Goal: Transaction & Acquisition: Purchase product/service

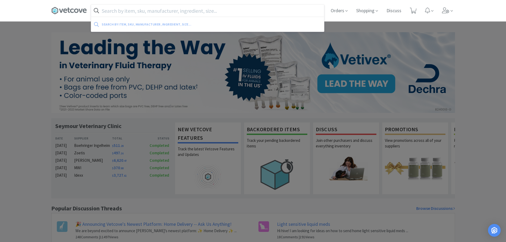
click at [238, 7] on input "text" at bounding box center [207, 11] width 233 height 12
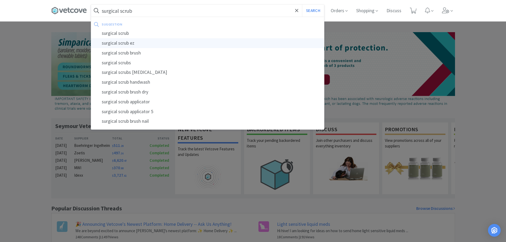
click at [195, 43] on div "surgical scrub ez" at bounding box center [207, 43] width 233 height 10
type input "surgical scrub ez"
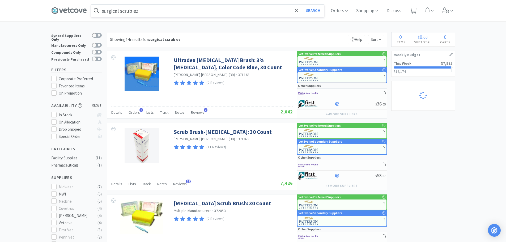
select select "50"
select select "1"
select select "2"
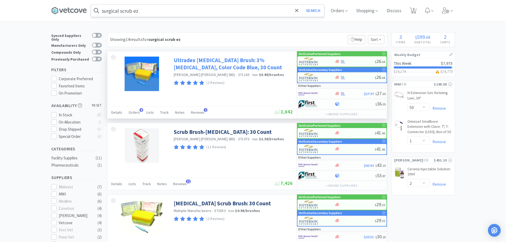
click at [251, 66] on link "Ultradex [MEDICAL_DATA] Brush: 3% [MEDICAL_DATA], Color Code Blue, 30 Count" at bounding box center [233, 64] width 118 height 15
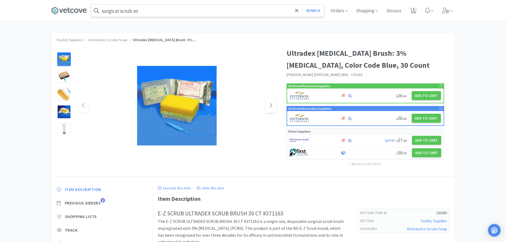
click at [269, 107] on icon at bounding box center [271, 105] width 4 height 6
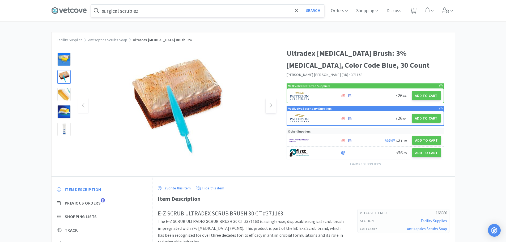
click at [269, 107] on icon at bounding box center [271, 105] width 4 height 6
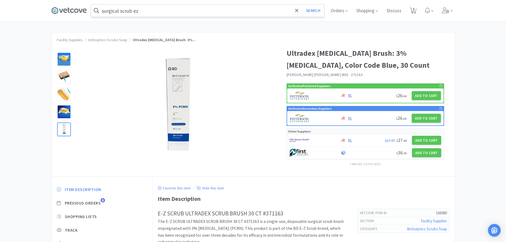
click at [69, 130] on div at bounding box center [63, 129] width 13 height 13
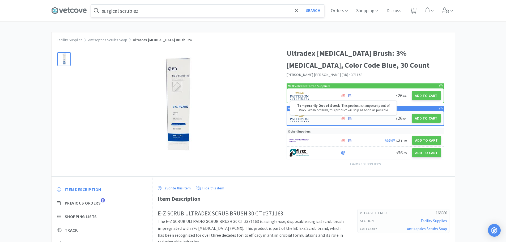
click at [342, 119] on icon at bounding box center [344, 118] width 4 height 3
select select "1"
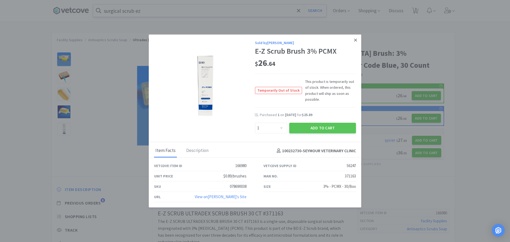
click at [357, 41] on link at bounding box center [355, 40] width 9 height 11
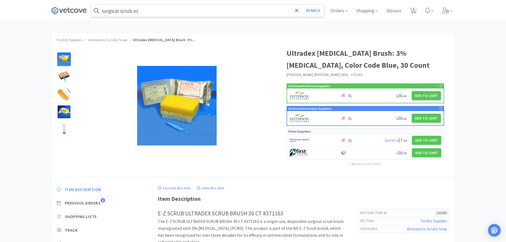
select select "50"
select select "1"
select select "2"
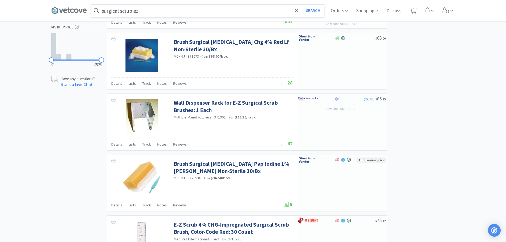
scroll to position [292, 0]
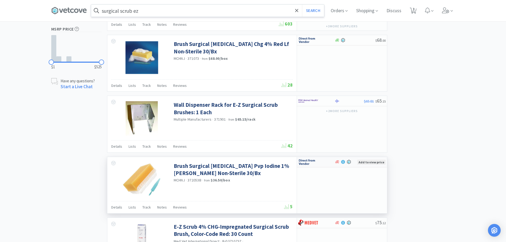
click at [311, 161] on img at bounding box center [309, 162] width 20 height 8
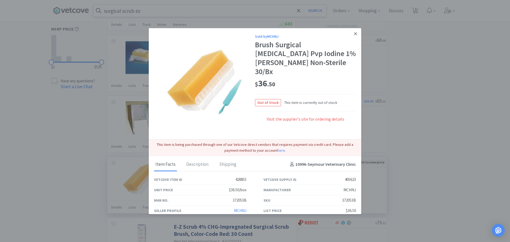
click at [355, 34] on icon at bounding box center [355, 33] width 3 height 3
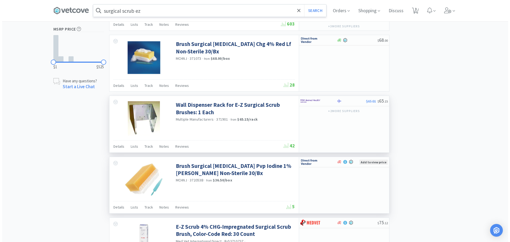
scroll to position [266, 0]
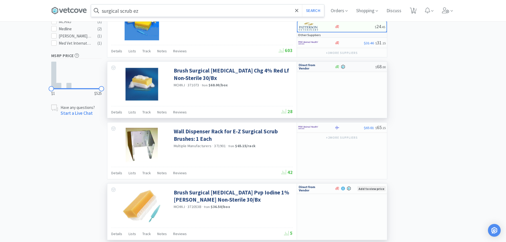
click at [302, 69] on img at bounding box center [309, 67] width 20 height 8
select select "1"
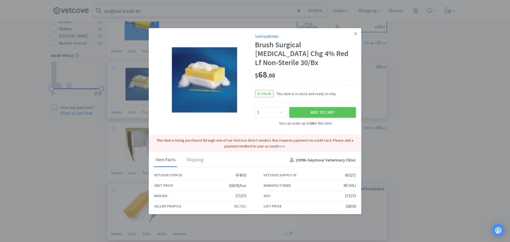
click at [242, 204] on link "MCHNJ" at bounding box center [240, 206] width 12 height 5
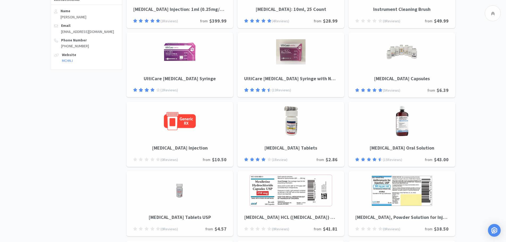
scroll to position [90, 0]
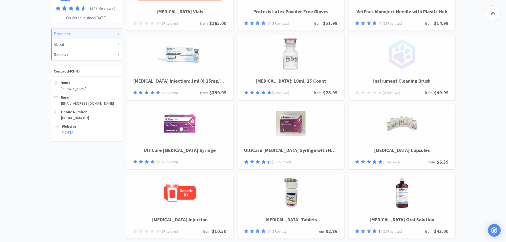
select select "1"
select select "50"
select select "1"
select select "2"
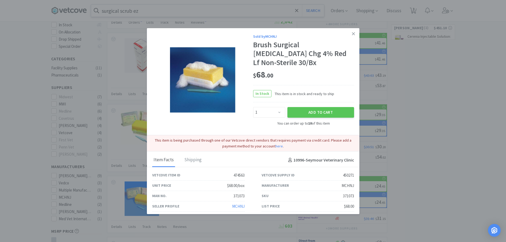
scroll to position [266, 0]
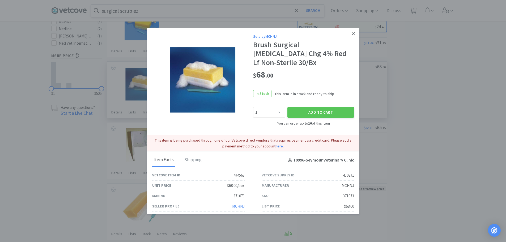
click at [355, 36] on icon at bounding box center [353, 33] width 3 height 5
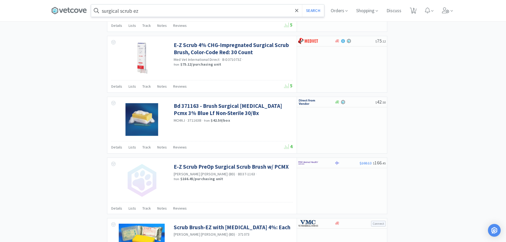
scroll to position [479, 0]
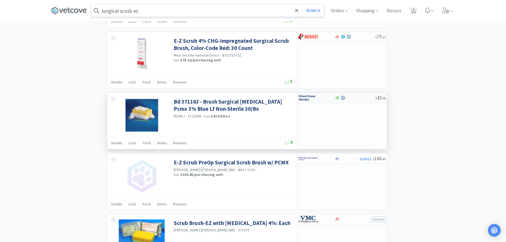
click at [319, 98] on div at bounding box center [313, 97] width 29 height 9
select select "1"
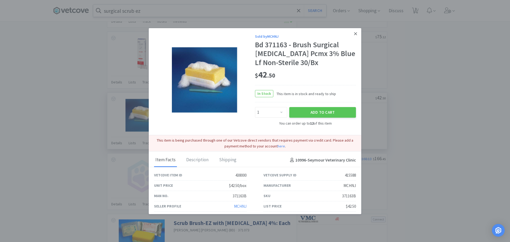
click at [354, 32] on icon at bounding box center [355, 33] width 3 height 5
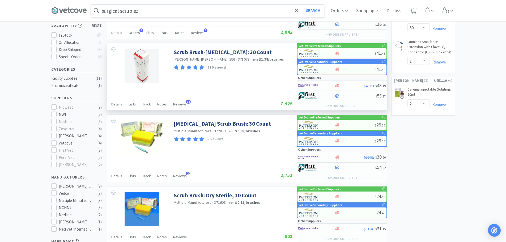
scroll to position [0, 0]
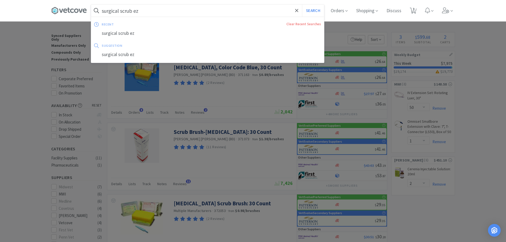
click at [146, 9] on input "surgical scrub ez" at bounding box center [207, 11] width 233 height 12
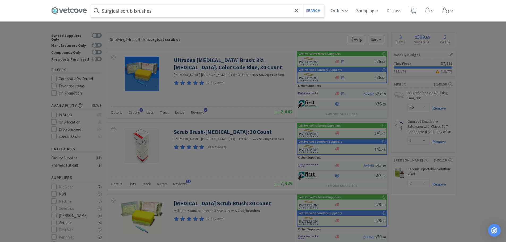
type input "Surgical scrub brushes"
click at [302, 5] on button "Search" at bounding box center [313, 11] width 22 height 12
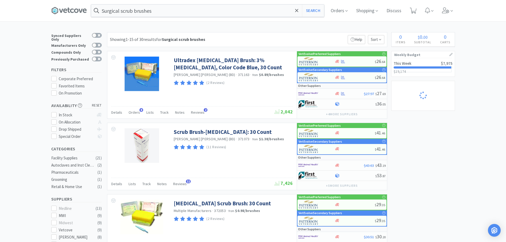
select select "2"
select select "1"
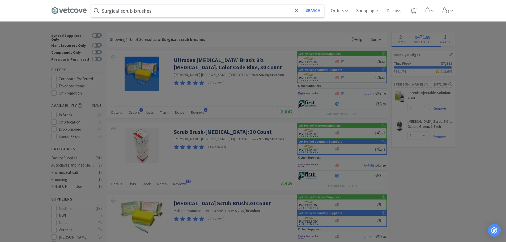
click at [157, 6] on input "Surgical scrub brushes" at bounding box center [207, 11] width 233 height 12
select select "50"
select select "1"
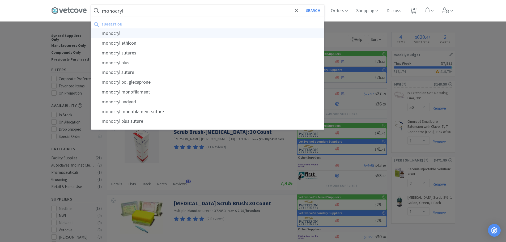
click at [120, 30] on div "monocryl" at bounding box center [207, 33] width 233 height 10
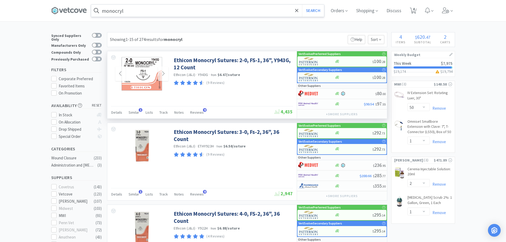
click at [147, 71] on img at bounding box center [142, 74] width 42 height 35
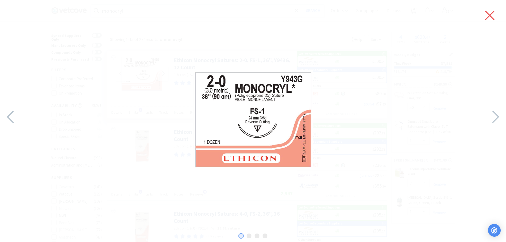
click at [489, 14] on icon at bounding box center [490, 15] width 9 height 9
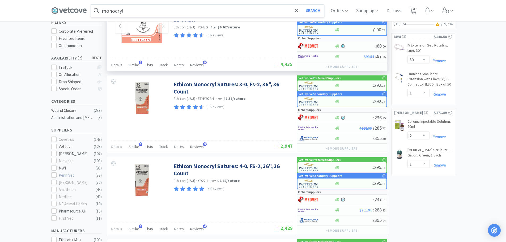
scroll to position [53, 0]
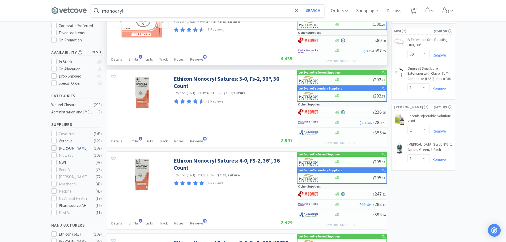
click at [55, 146] on icon at bounding box center [54, 148] width 4 height 4
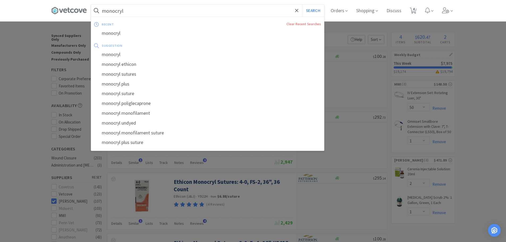
click at [168, 10] on input "monocryl" at bounding box center [207, 11] width 233 height 12
click at [179, 12] on input "monocryl" at bounding box center [207, 11] width 233 height 12
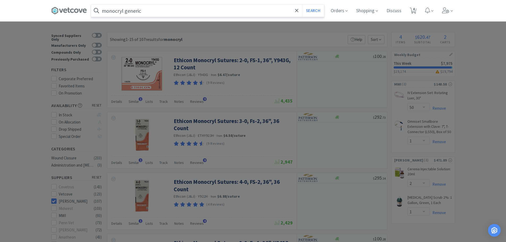
type input "monocryl generic"
click at [302, 5] on button "Search" at bounding box center [313, 11] width 22 height 12
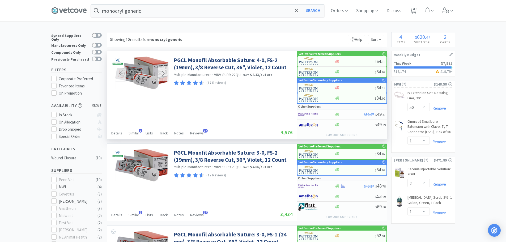
click at [150, 69] on img at bounding box center [141, 73] width 53 height 33
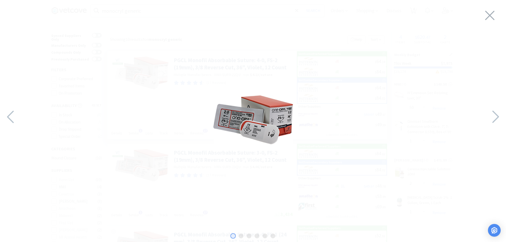
click at [237, 124] on img at bounding box center [253, 119] width 80 height 49
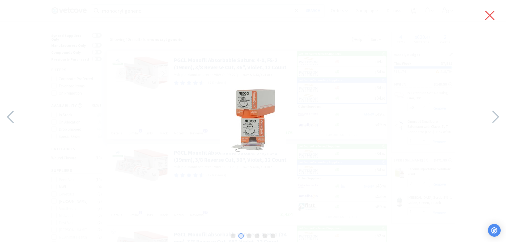
click at [487, 15] on icon at bounding box center [490, 15] width 11 height 15
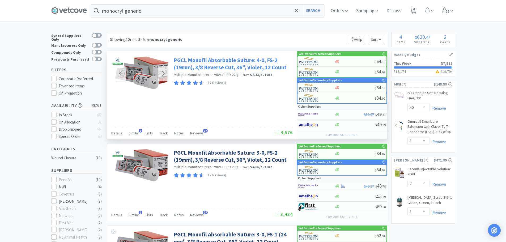
click at [202, 61] on link "PGCL Monofil Absorbable Suture: 4-0, FS-2 (19mm), 3/8 Reverse Cut, 36", Violet,…" at bounding box center [233, 64] width 118 height 15
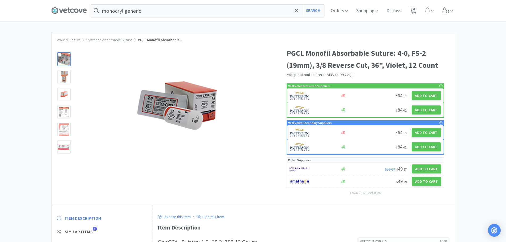
select select "50"
select select "1"
select select "2"
select select "1"
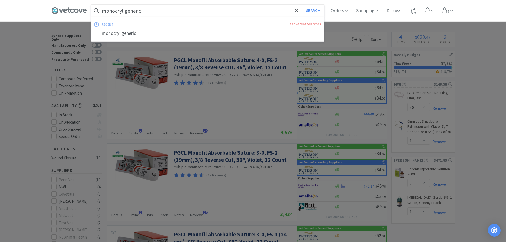
click at [133, 8] on input "monocryl generic" at bounding box center [207, 11] width 233 height 12
click at [135, 10] on input "monocryl generic" at bounding box center [207, 11] width 233 height 12
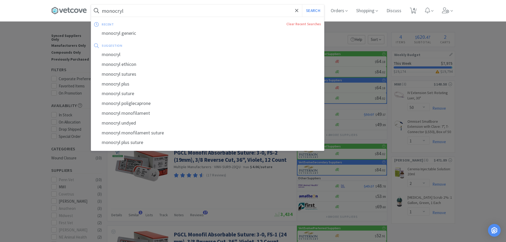
click at [302, 5] on button "Search" at bounding box center [313, 11] width 22 height 12
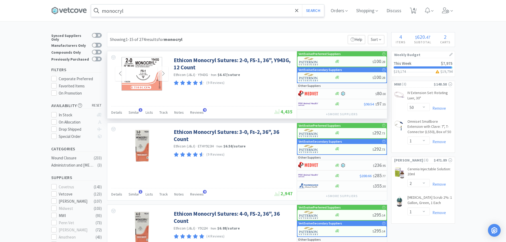
click at [142, 65] on img at bounding box center [142, 74] width 42 height 35
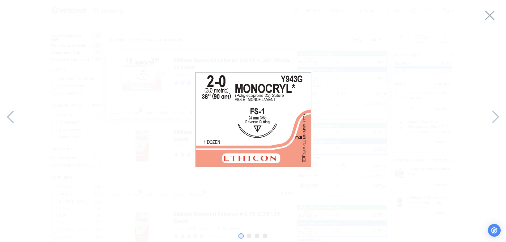
type input "monocryl generic"
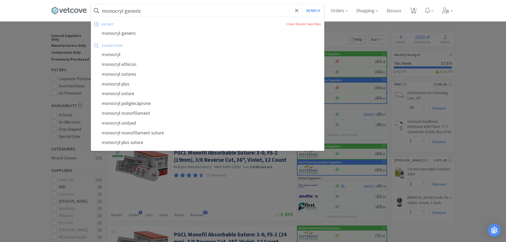
click at [172, 15] on input "monocryl generic" at bounding box center [207, 11] width 233 height 12
click at [139, 38] on div "recent Clear Recent Searches monocryl generic suggestion monocryl monocryl ethi…" at bounding box center [207, 83] width 233 height 127
click at [138, 35] on div "monocryl generic" at bounding box center [207, 33] width 233 height 10
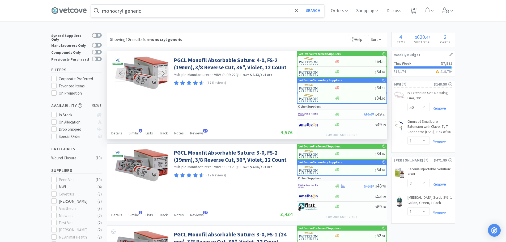
click at [159, 63] on img at bounding box center [141, 73] width 53 height 33
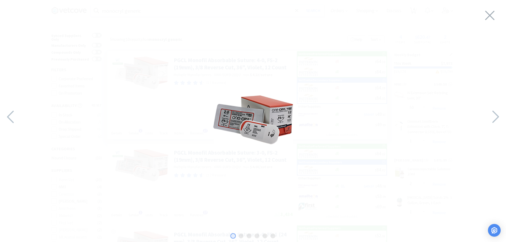
click at [269, 119] on img at bounding box center [253, 119] width 80 height 49
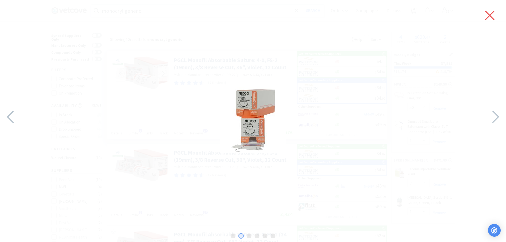
click at [495, 18] on icon at bounding box center [490, 15] width 11 height 15
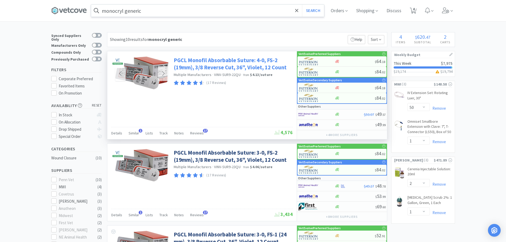
click at [253, 69] on link "PGCL Monofil Absorbable Suture: 4-0, FS-2 (19mm), 3/8 Reverse Cut, 36", Violet,…" at bounding box center [233, 64] width 118 height 15
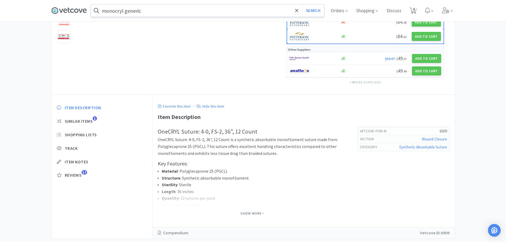
scroll to position [123, 0]
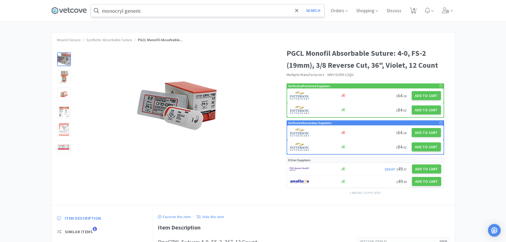
select select "50"
select select "1"
select select "2"
select select "1"
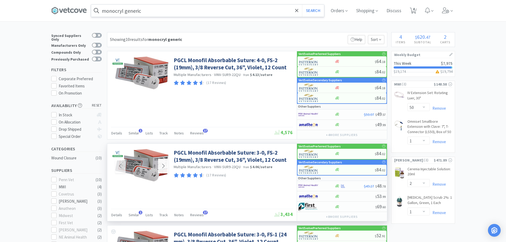
click at [159, 160] on span at bounding box center [163, 166] width 10 height 15
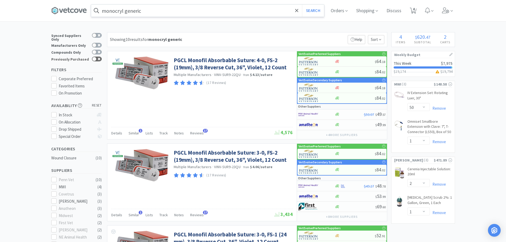
click at [96, 57] on div at bounding box center [97, 59] width 10 height 5
checkbox input "true"
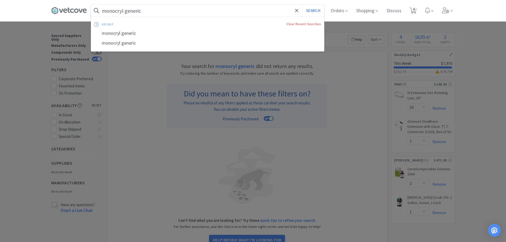
click at [162, 11] on input "monocryl generic" at bounding box center [207, 11] width 233 height 12
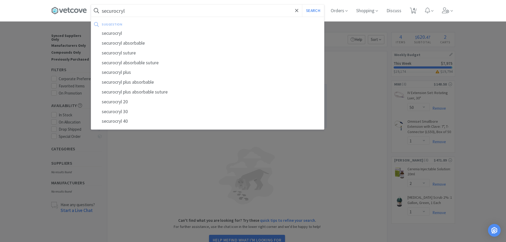
type input "securocryl"
click at [302, 5] on button "Search" at bounding box center [313, 11] width 22 height 12
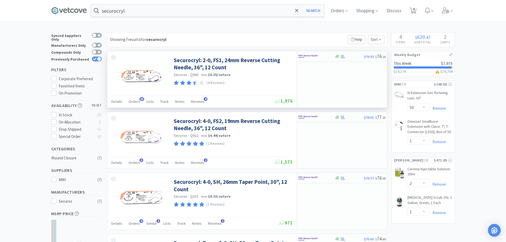
click at [137, 78] on img at bounding box center [142, 74] width 46 height 35
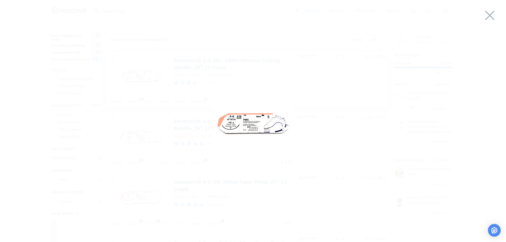
click at [270, 128] on img at bounding box center [253, 120] width 80 height 60
click at [487, 14] on icon at bounding box center [490, 15] width 11 height 15
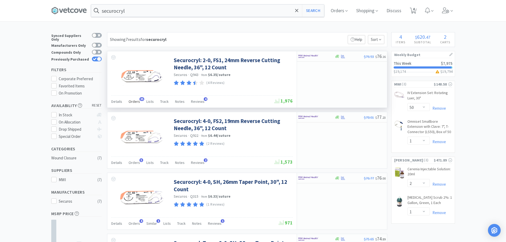
click at [142, 100] on span "35" at bounding box center [142, 99] width 5 height 4
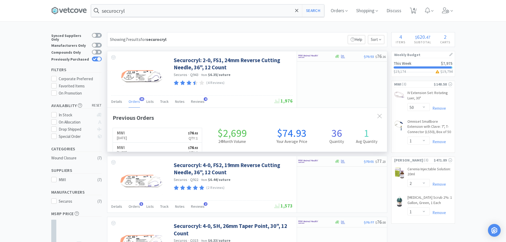
scroll to position [143, 280]
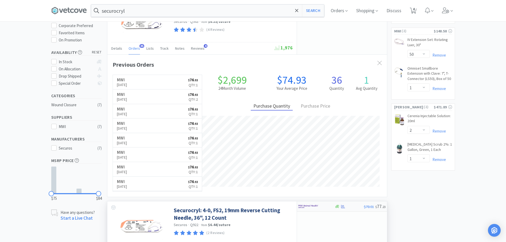
scroll to position [133, 0]
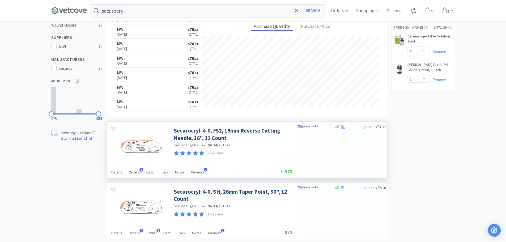
click at [140, 170] on span "5" at bounding box center [142, 170] width 4 height 4
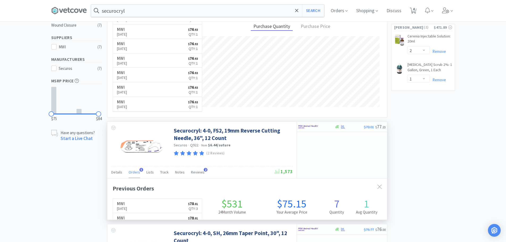
scroll to position [138, 280]
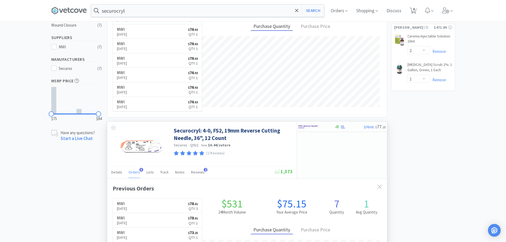
click at [138, 171] on span "Orders" at bounding box center [134, 172] width 11 height 5
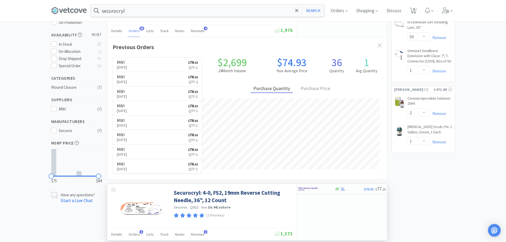
scroll to position [0, 0]
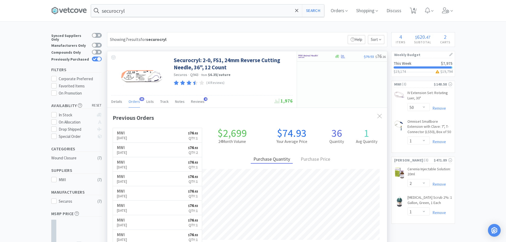
click at [134, 101] on span "Orders" at bounding box center [134, 101] width 11 height 5
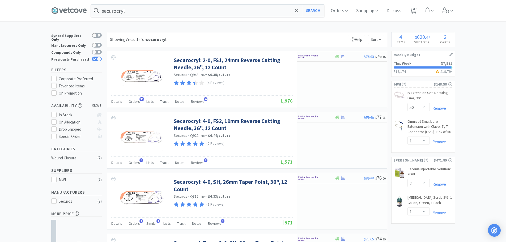
click at [146, 77] on img at bounding box center [142, 74] width 46 height 35
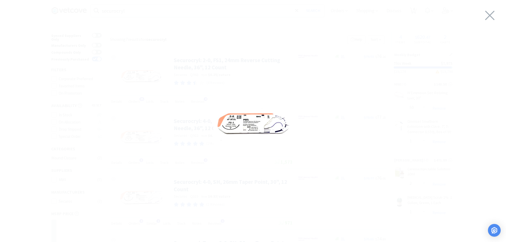
click at [266, 122] on img at bounding box center [253, 120] width 80 height 60
drag, startPoint x: 490, startPoint y: 17, endPoint x: 484, endPoint y: 18, distance: 5.7
click at [489, 17] on icon at bounding box center [490, 15] width 11 height 15
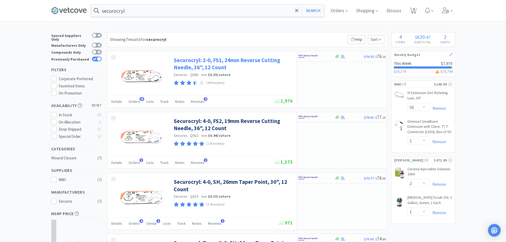
click at [245, 59] on link "Securocryl: 2-0, FS1, 24mm Reverse Cutting Needle, 36", 12 Count" at bounding box center [233, 64] width 118 height 15
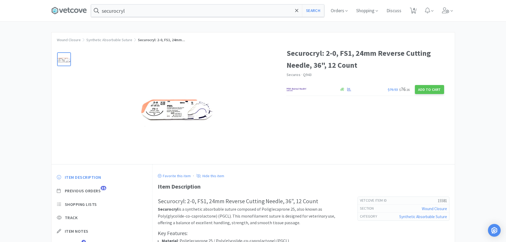
click at [286, 195] on div "Favorite this item · Hide this item Item Description Securocryl: 2-0, FS1, 24mm…" at bounding box center [304, 236] width 292 height 133
click at [415, 9] on span "4" at bounding box center [414, 8] width 2 height 21
select select "50"
select select "1"
select select "2"
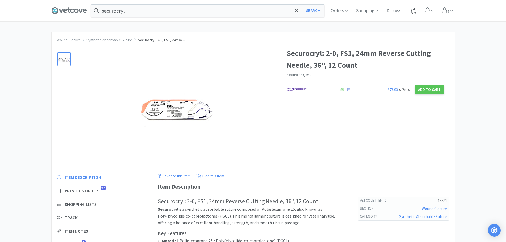
select select "1"
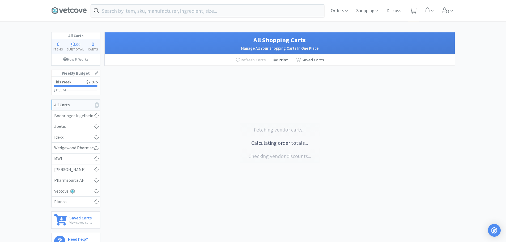
select select "50"
select select "1"
select select "2"
select select "1"
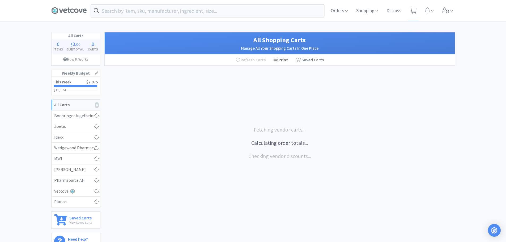
select select "1"
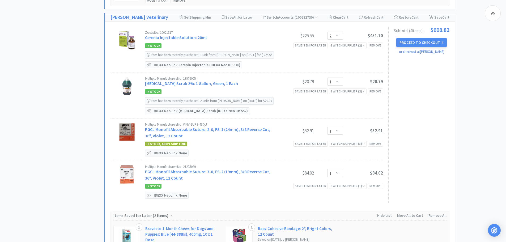
scroll to position [452, 0]
